Goal: Understand process/instructions: Learn how to perform a task or action

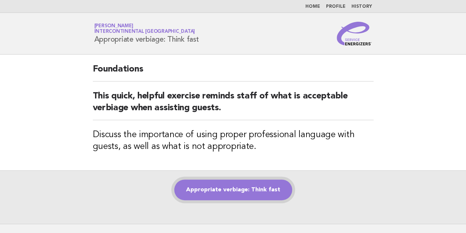
click at [208, 186] on link "Appropriate verbiage: Think fast" at bounding box center [233, 189] width 118 height 21
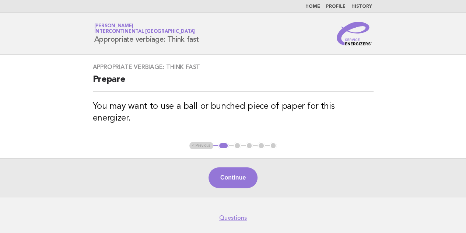
click at [232, 167] on button "Continue" at bounding box center [232, 177] width 49 height 21
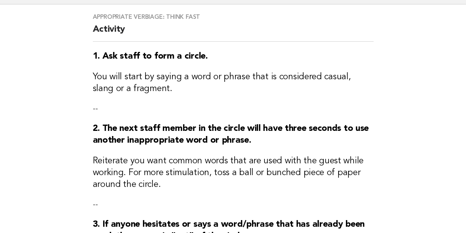
scroll to position [110, 0]
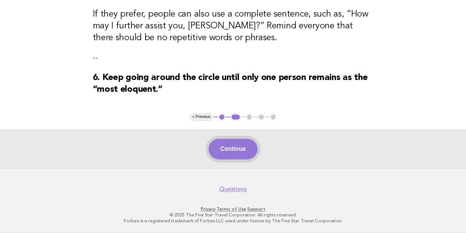
click at [246, 156] on button "Continue" at bounding box center [232, 148] width 49 height 21
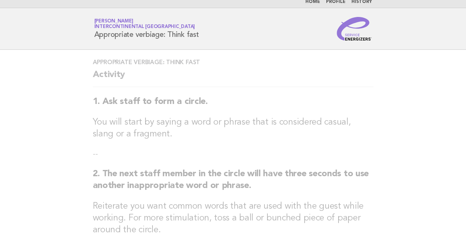
scroll to position [0, 0]
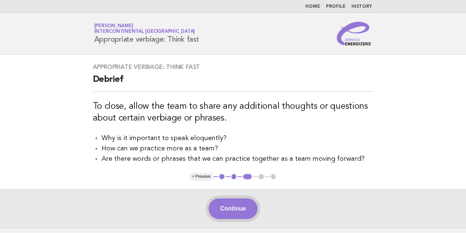
click at [225, 210] on button "Continue" at bounding box center [232, 208] width 49 height 21
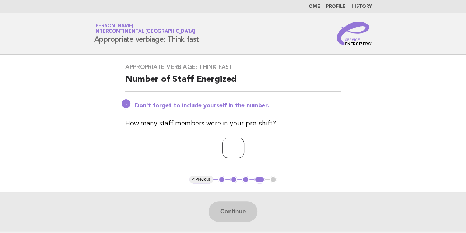
click at [222, 147] on input "number" at bounding box center [233, 147] width 22 height 21
type input "*"
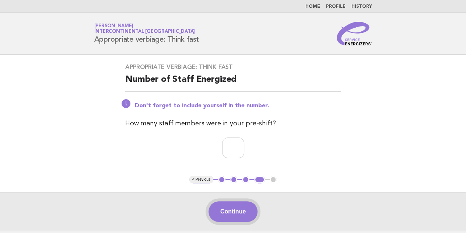
click at [237, 209] on button "Continue" at bounding box center [232, 211] width 49 height 21
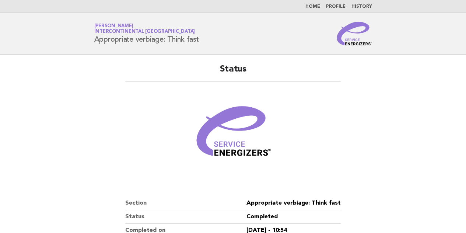
drag, startPoint x: 198, startPoint y: 40, endPoint x: 180, endPoint y: 45, distance: 19.1
click at [136, 43] on h1 "Service Energizers [PERSON_NAME] InterContinental [GEOGRAPHIC_DATA] Appropriate…" at bounding box center [146, 33] width 105 height 19
click at [200, 38] on div "Service Energizers [PERSON_NAME] InterContinental [GEOGRAPHIC_DATA] Appropriate…" at bounding box center [233, 34] width 298 height 24
drag, startPoint x: 200, startPoint y: 39, endPoint x: 94, endPoint y: 43, distance: 106.1
click at [94, 43] on div "Service Energizers [PERSON_NAME] InterContinental [GEOGRAPHIC_DATA] Appropriate…" at bounding box center [233, 34] width 298 height 24
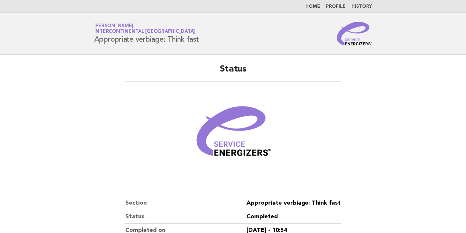
copy h1 "Appropriate verbiage: Think fast"
drag, startPoint x: 355, startPoint y: 153, endPoint x: 254, endPoint y: 42, distance: 149.8
click at [355, 153] on main "Status Section Appropriate verbiage: Think fast Status Completed Completed on […" at bounding box center [233, 169] width 466 height 230
